Goal: Task Accomplishment & Management: Complete application form

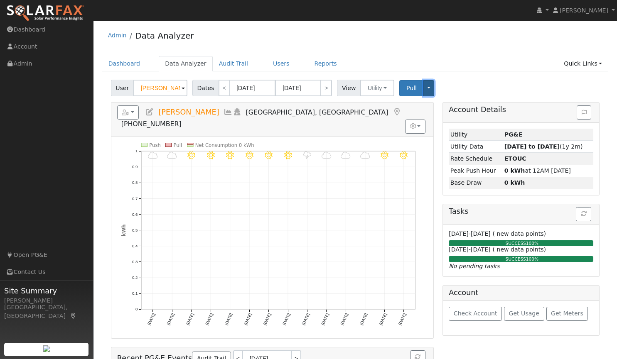
click at [423, 95] on button "Toggle Dropdown" at bounding box center [428, 88] width 11 height 16
click at [399, 88] on button "Pull" at bounding box center [411, 88] width 25 height 16
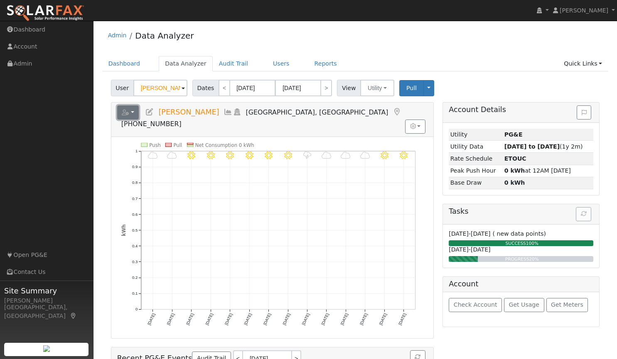
click at [125, 113] on icon "button" at bounding box center [125, 113] width 7 height 6
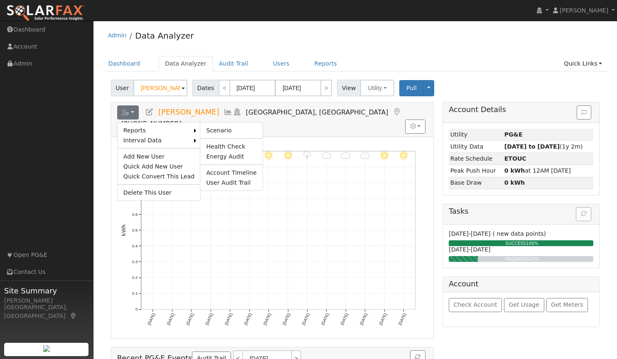
click at [188, 131] on li "Reports Scenario Health Check Energy Audit Account Timeline User Audit Trail" at bounding box center [159, 130] width 83 height 10
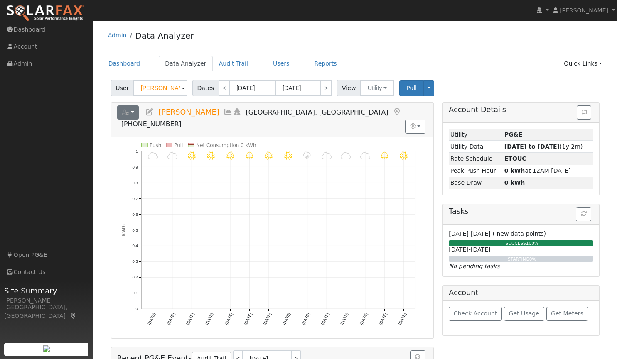
click at [125, 113] on icon "button" at bounding box center [125, 113] width 7 height 6
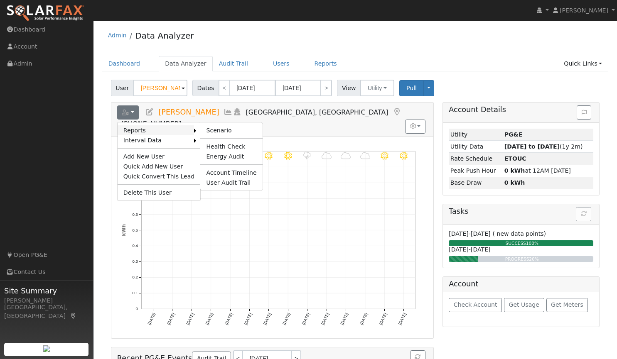
click at [130, 130] on link "Reports" at bounding box center [156, 130] width 77 height 10
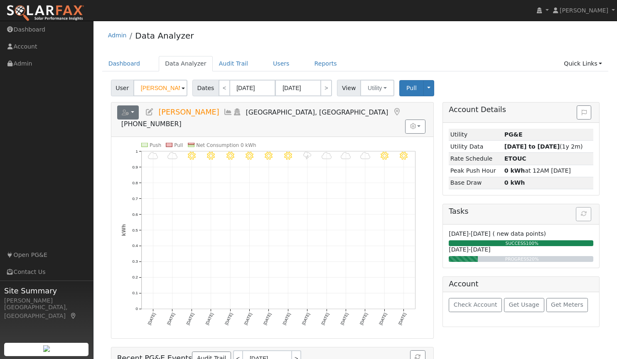
click at [129, 113] on button "button" at bounding box center [128, 113] width 22 height 14
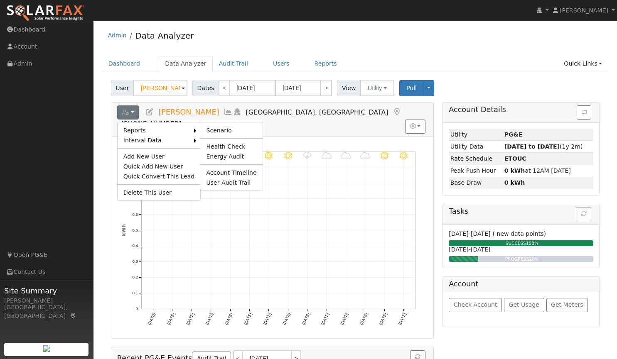
click at [188, 130] on li "Reports Scenario Health Check Energy Audit Account Timeline User Audit Trail" at bounding box center [159, 130] width 83 height 10
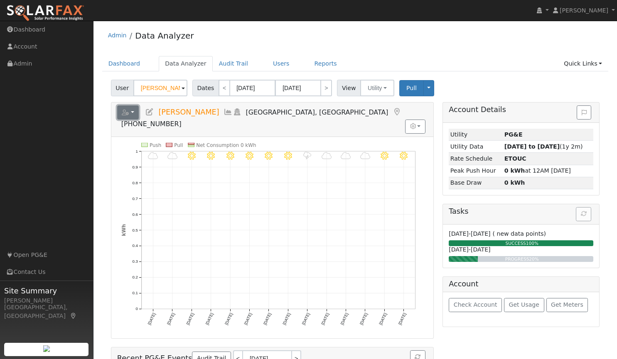
click at [132, 113] on button "button" at bounding box center [128, 113] width 22 height 14
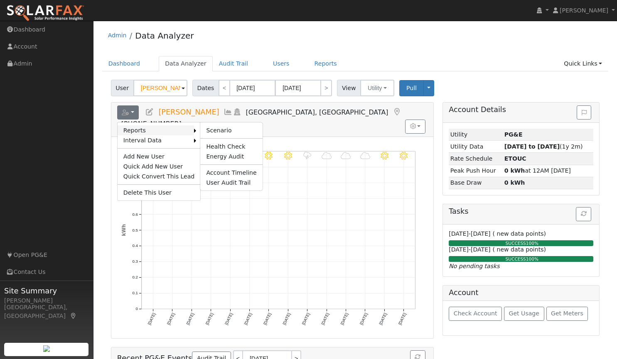
click at [183, 130] on link "Reports" at bounding box center [156, 130] width 77 height 10
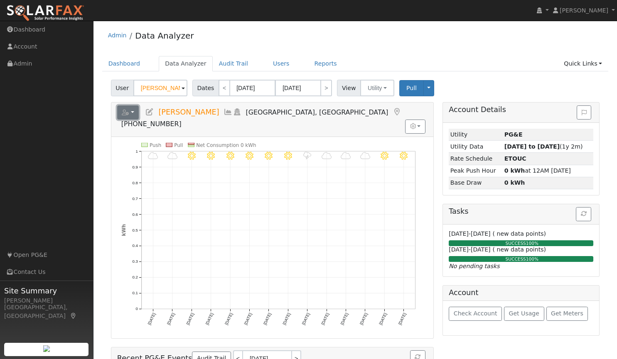
click at [129, 110] on button "button" at bounding box center [128, 113] width 22 height 14
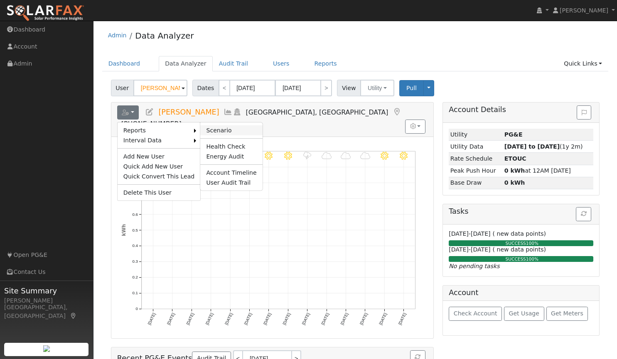
click at [206, 130] on link "Scenario" at bounding box center [231, 130] width 62 height 10
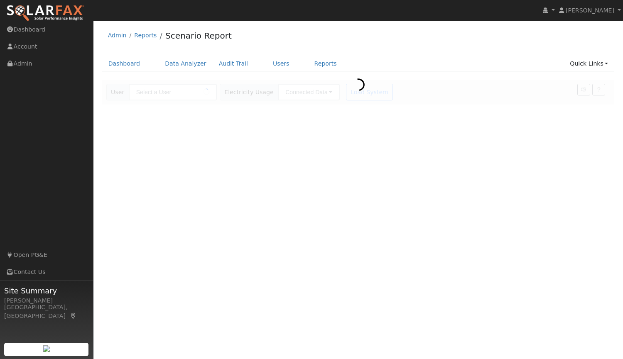
type input "[PERSON_NAME]"
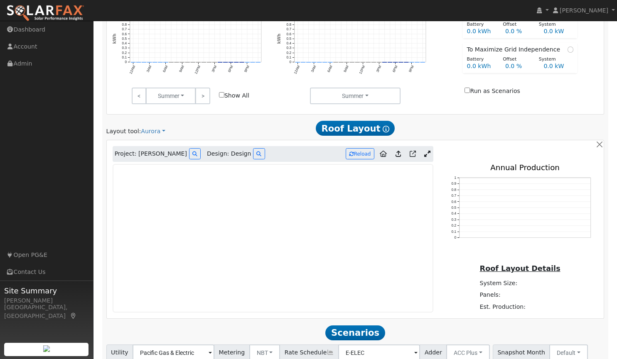
scroll to position [345, 0]
click at [189, 157] on button at bounding box center [195, 153] width 12 height 11
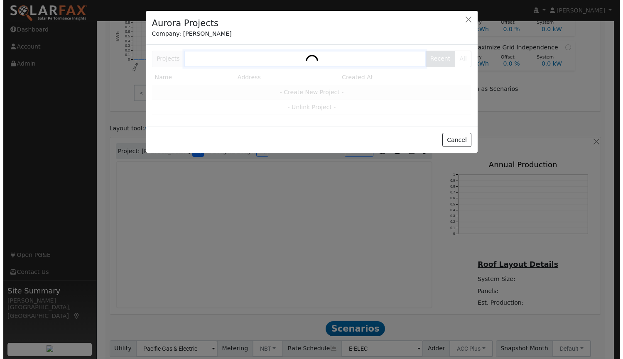
scroll to position [346, 0]
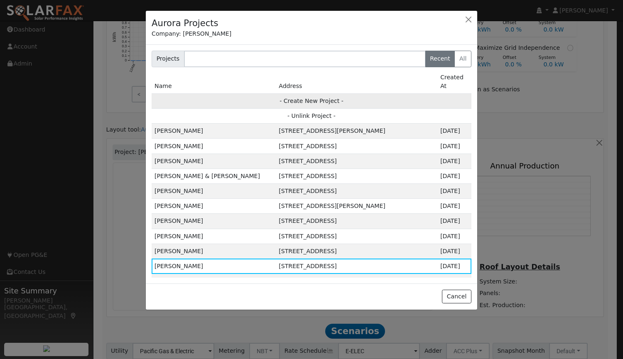
click at [297, 93] on td "- Create New Project -" at bounding box center [312, 100] width 320 height 15
type input "[PERSON_NAME]"
type input "[STREET_ADDRESS]"
type input "[GEOGRAPHIC_DATA]"
type input "CA"
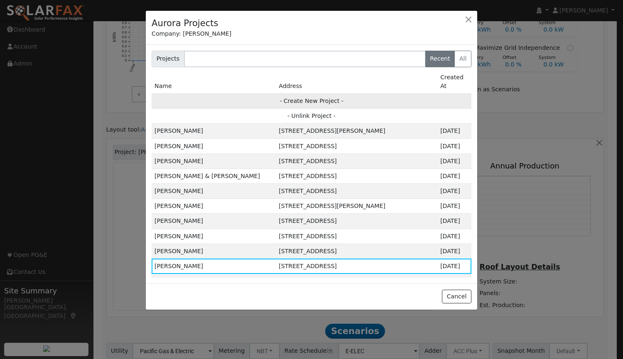
type input "95762"
type input "Design"
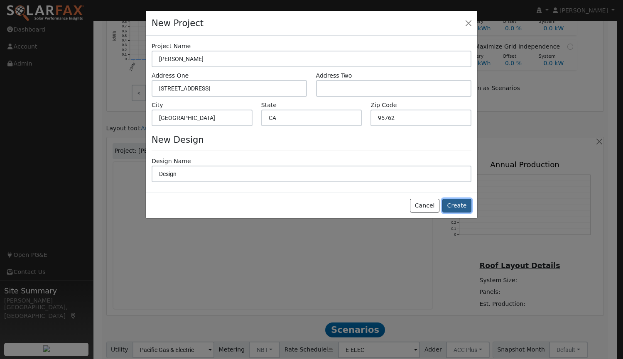
click at [463, 208] on button "Create" at bounding box center [456, 206] width 29 height 14
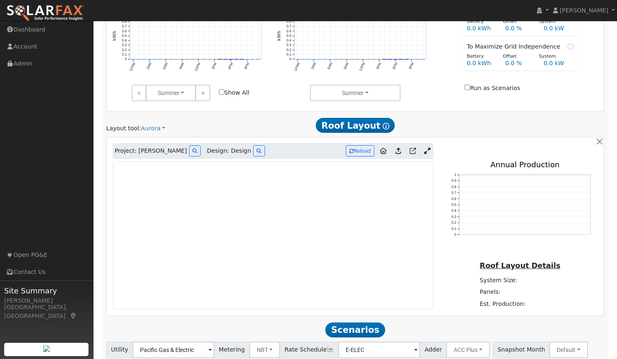
scroll to position [346, 0]
